Goal: Task Accomplishment & Management: Complete application form

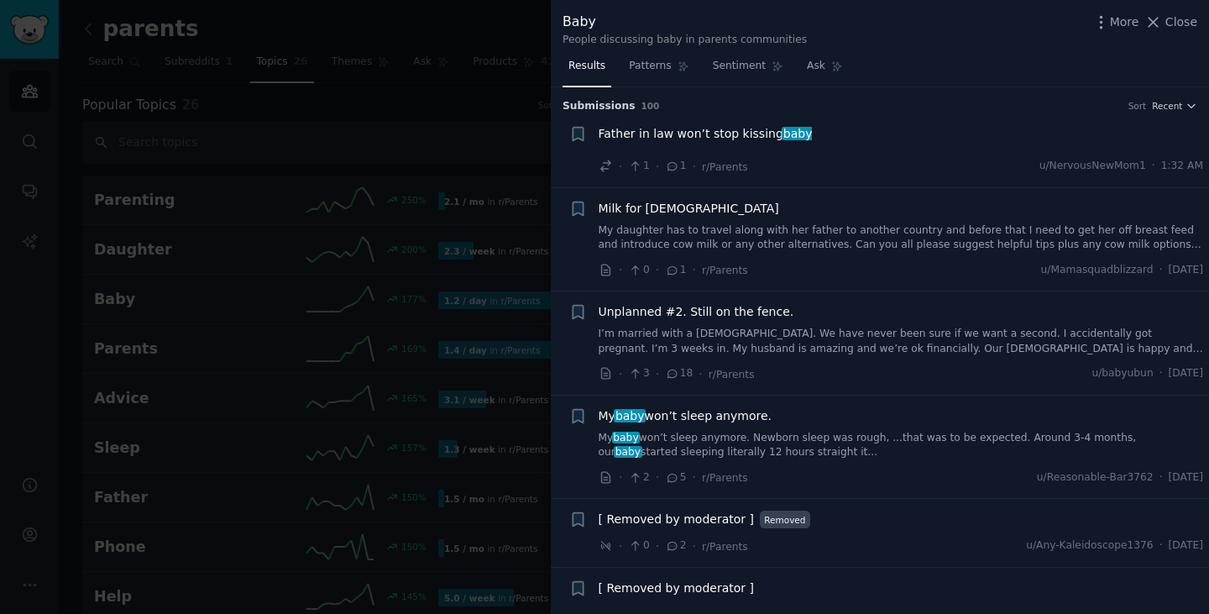
click at [480, 39] on div at bounding box center [604, 307] width 1209 height 614
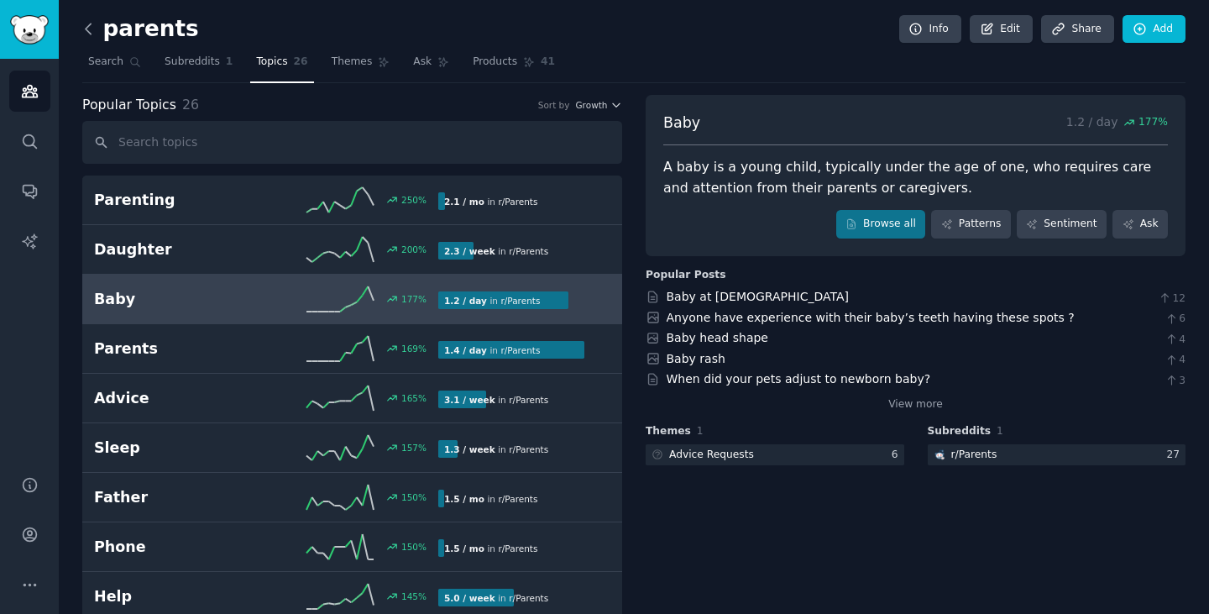
click at [82, 20] on icon at bounding box center [89, 29] width 18 height 18
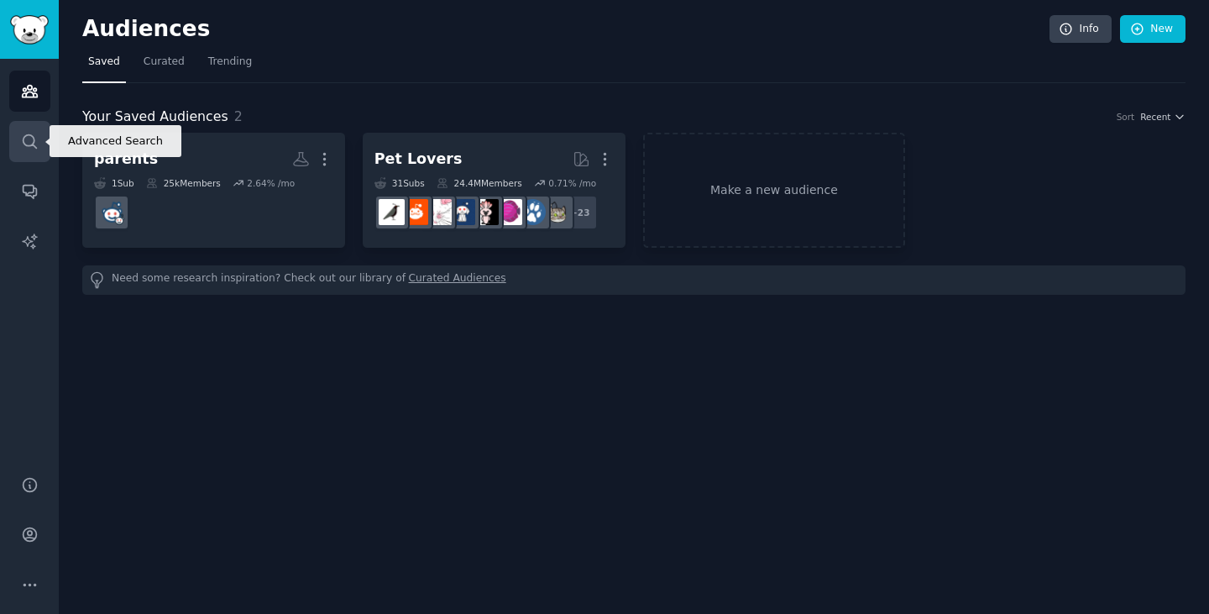
click at [39, 132] on link "Search" at bounding box center [29, 141] width 41 height 41
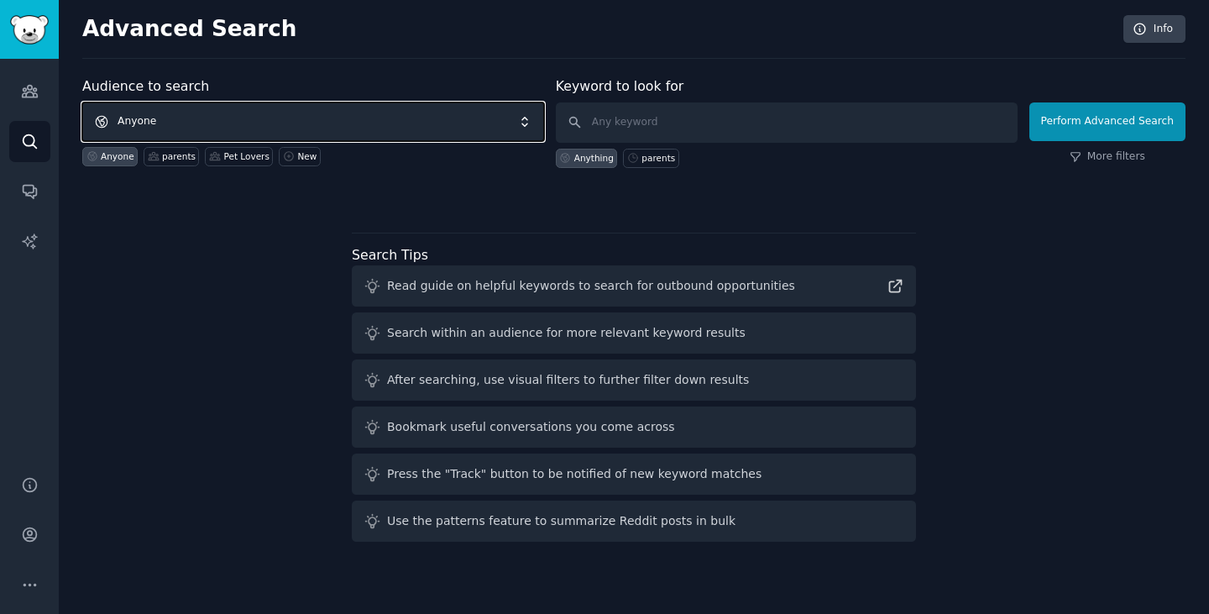
click at [150, 128] on span "Anyone" at bounding box center [313, 121] width 462 height 39
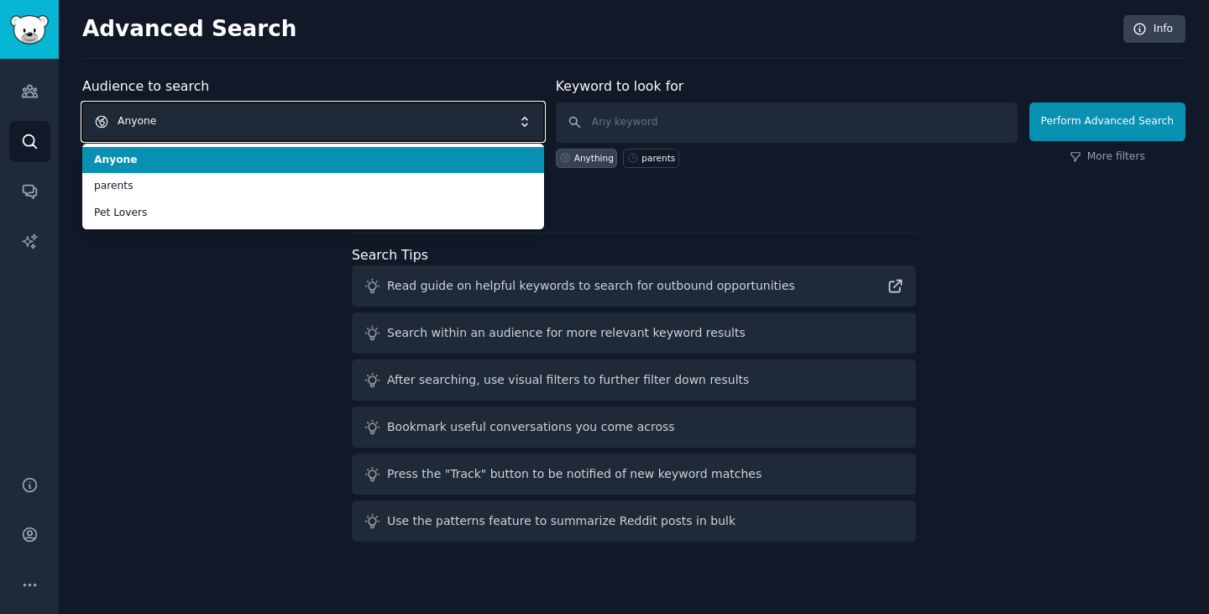
click at [154, 123] on span "Anyone" at bounding box center [313, 121] width 462 height 39
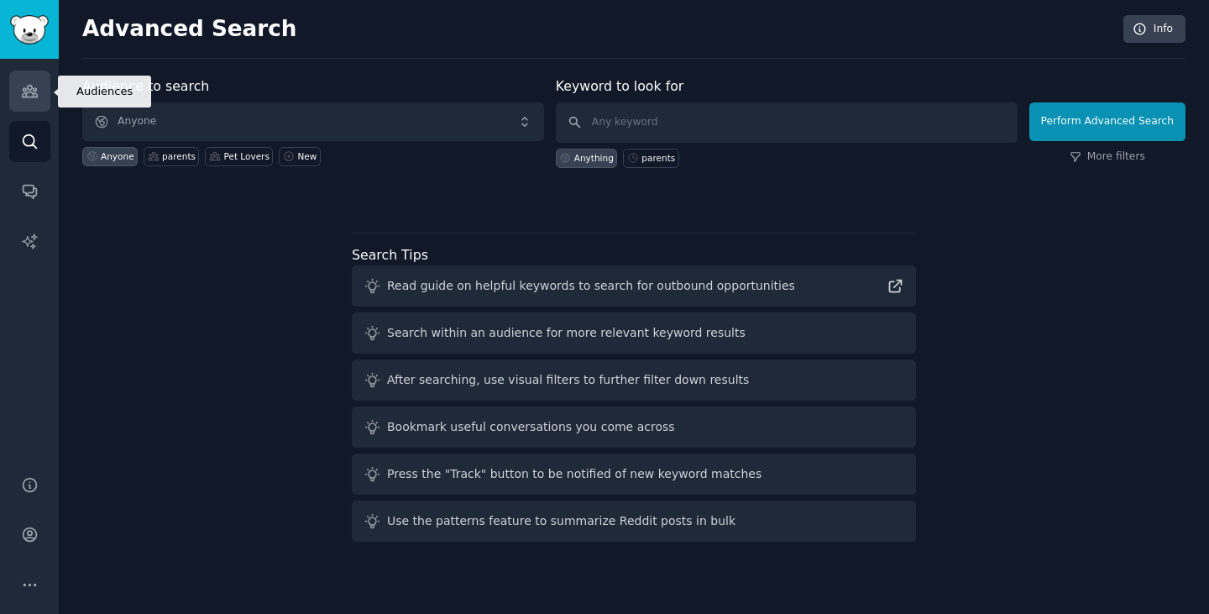
click at [27, 86] on icon "Sidebar" at bounding box center [29, 92] width 15 height 12
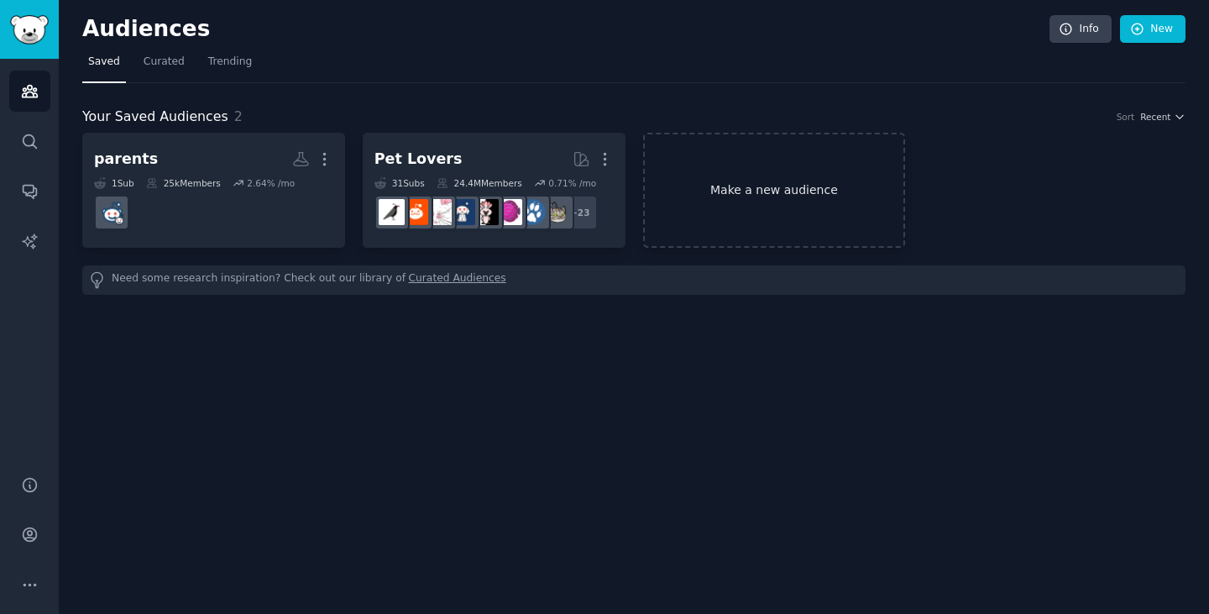
click at [760, 194] on link "Make a new audience" at bounding box center [774, 190] width 263 height 115
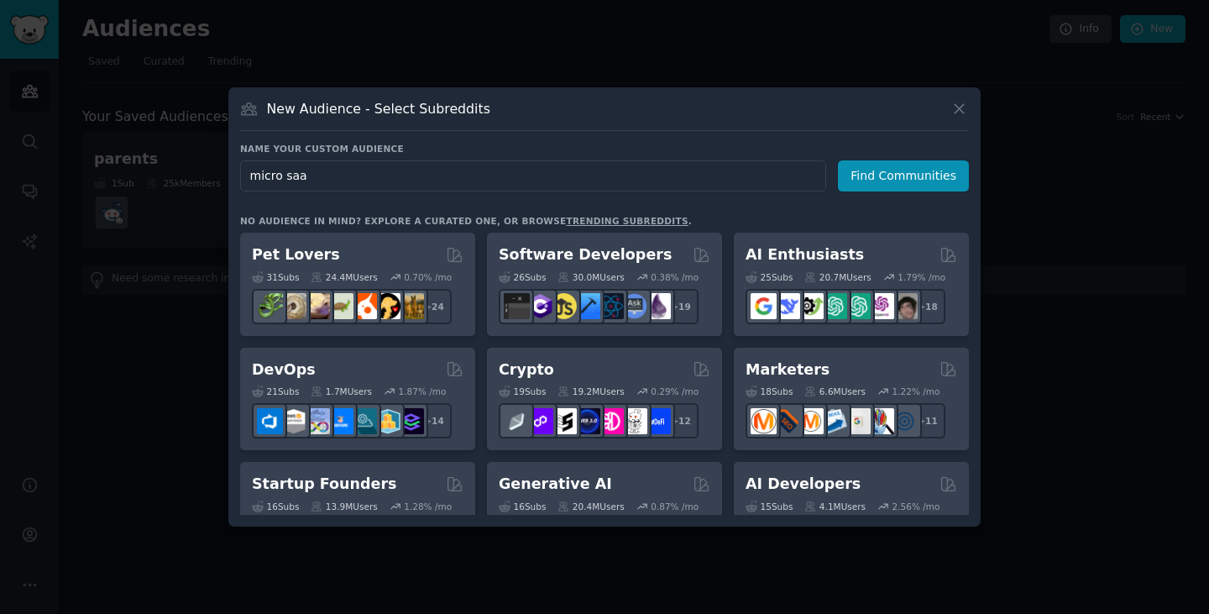
type input "micro saas"
click button "Find Communities" at bounding box center [903, 175] width 131 height 31
